Goal: Navigation & Orientation: Find specific page/section

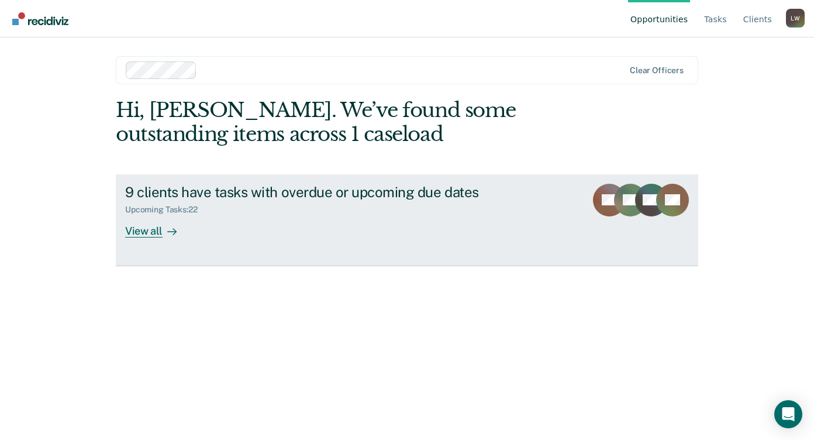
click at [155, 233] on div "View all" at bounding box center [157, 226] width 65 height 23
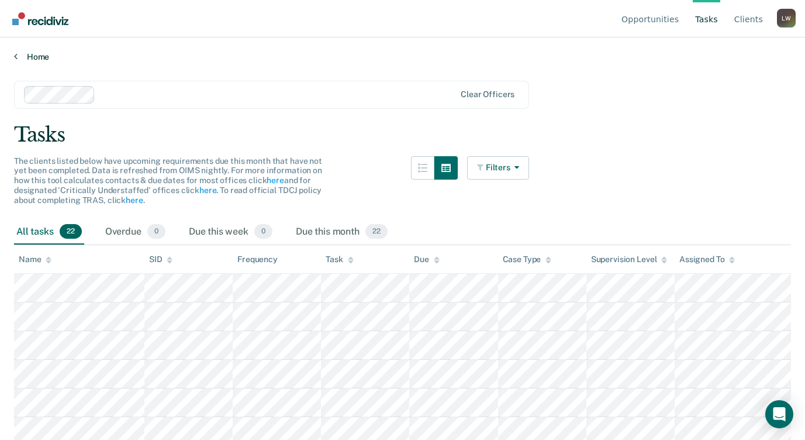
click at [27, 54] on link "Home" at bounding box center [402, 56] width 777 height 11
